Goal: Navigation & Orientation: Find specific page/section

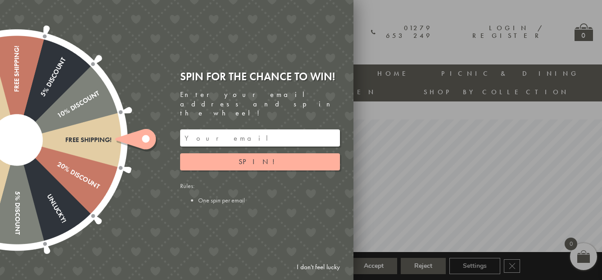
click at [324, 268] on link "I don't feel lucky" at bounding box center [318, 267] width 52 height 17
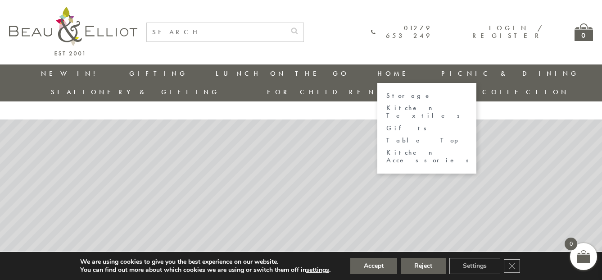
click at [386, 96] on link "Storage" at bounding box center [426, 96] width 81 height 8
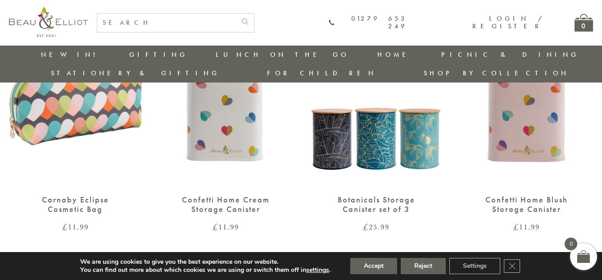
scroll to position [909, 0]
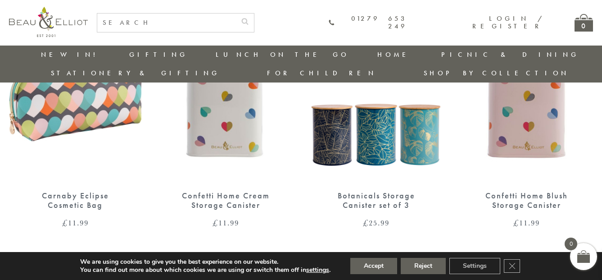
click at [411, 119] on img at bounding box center [376, 96] width 132 height 171
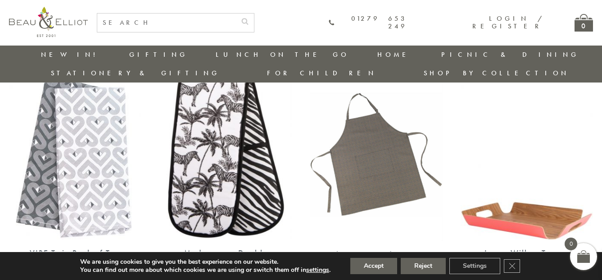
scroll to position [485, 0]
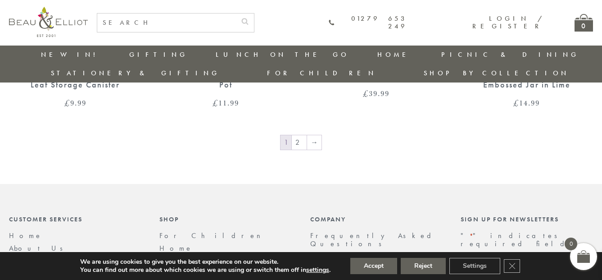
scroll to position [1529, 0]
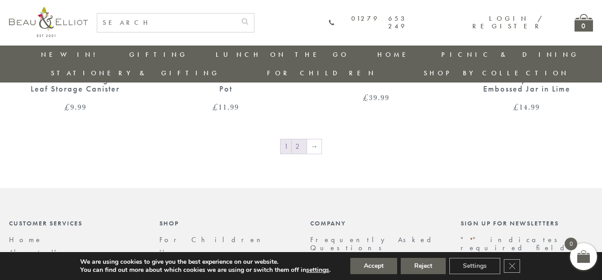
click at [302, 139] on link "2" at bounding box center [299, 146] width 15 height 14
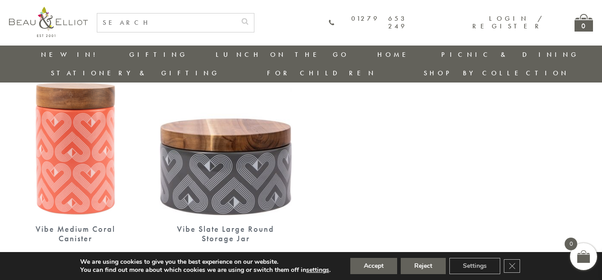
scroll to position [625, 0]
